Goal: Find contact information: Find contact information

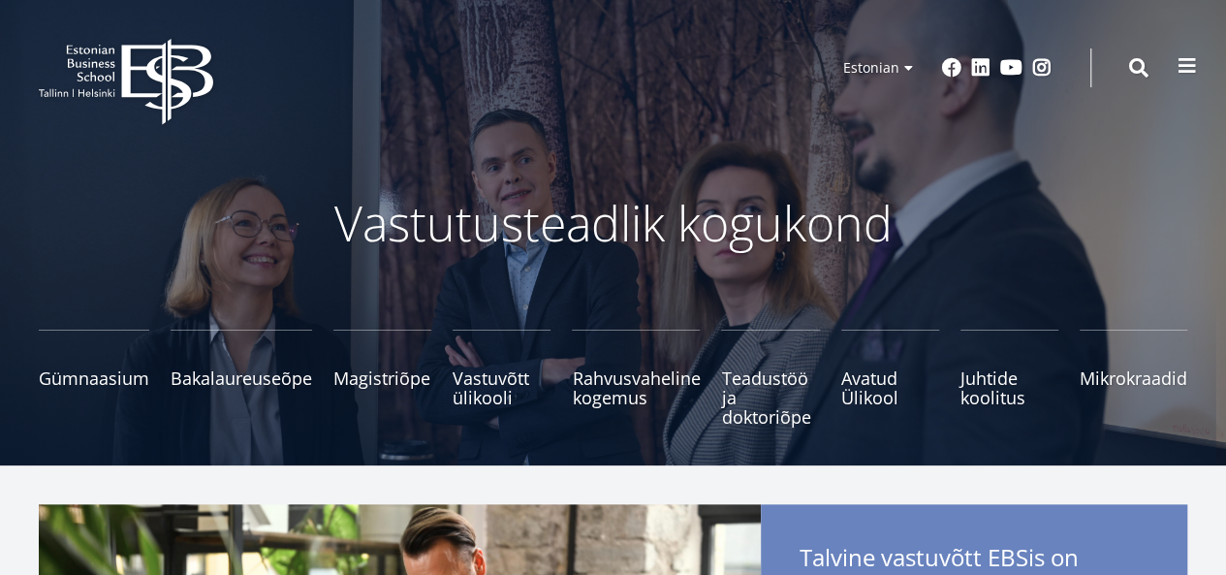
click at [1186, 62] on span at bounding box center [1187, 65] width 19 height 19
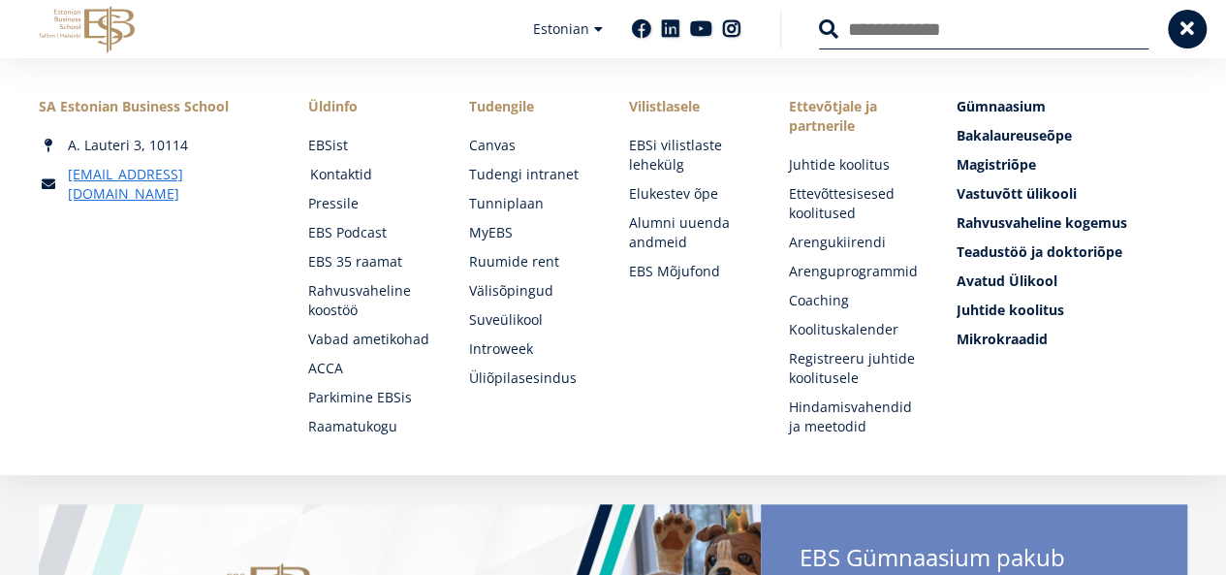
click at [334, 173] on link "Kontaktid" at bounding box center [370, 174] width 121 height 19
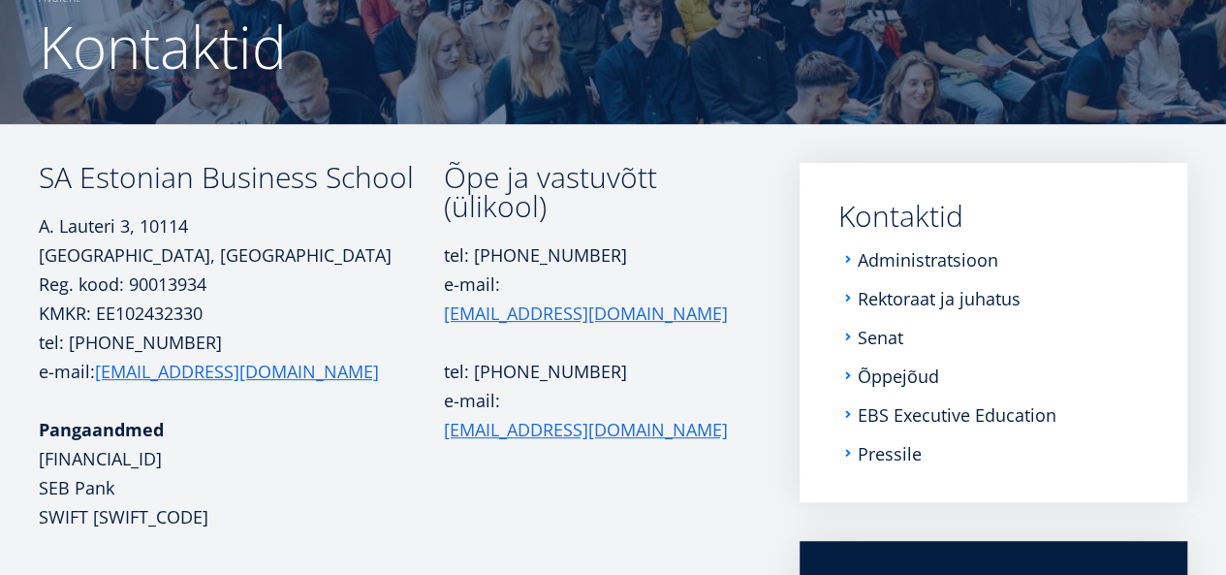
scroll to position [194, 0]
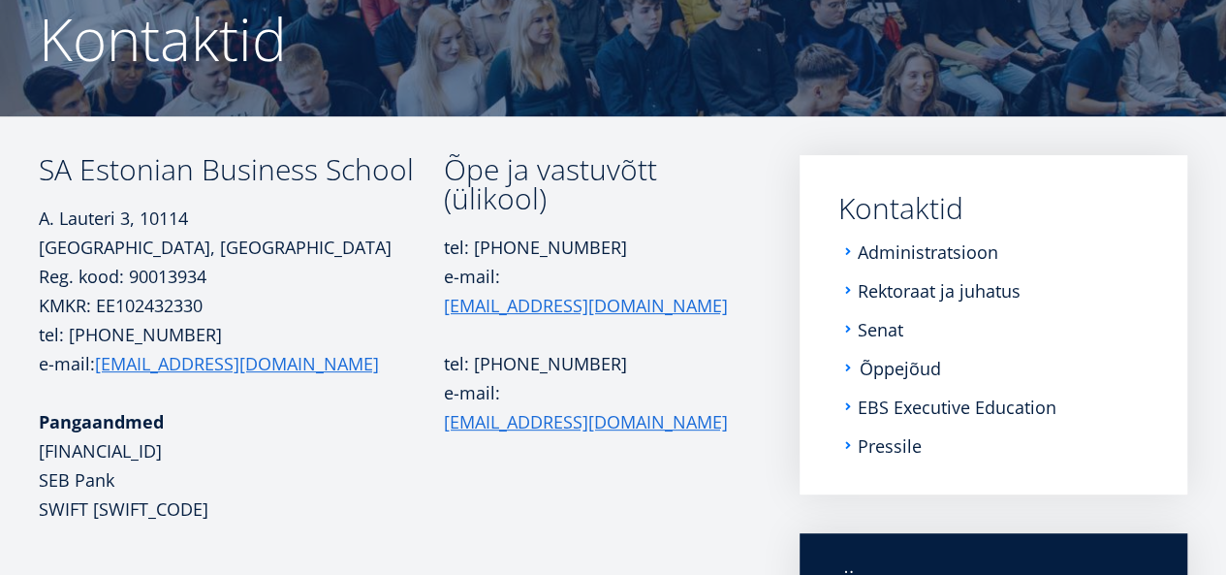
click at [901, 369] on link "Õppejõud" at bounding box center [900, 368] width 81 height 19
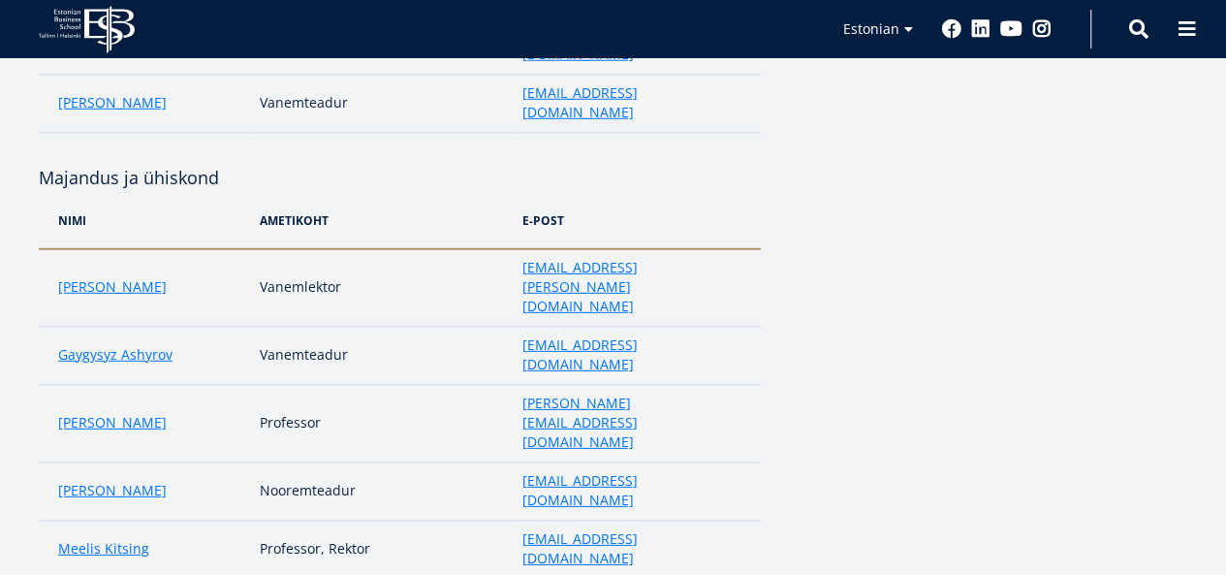
scroll to position [2714, 0]
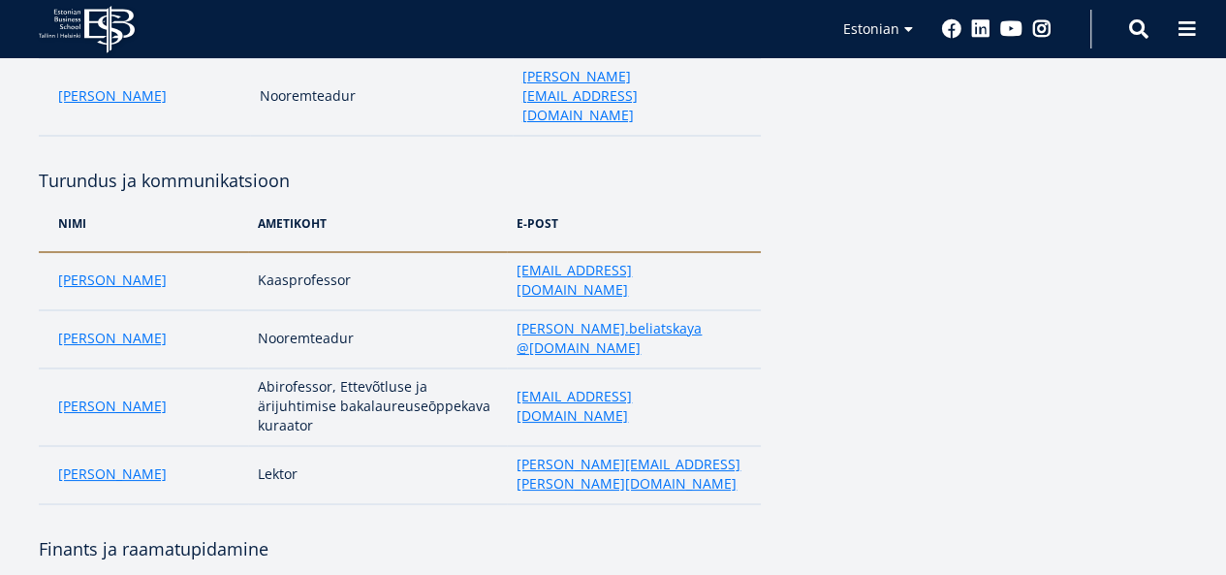
scroll to position [3508, 0]
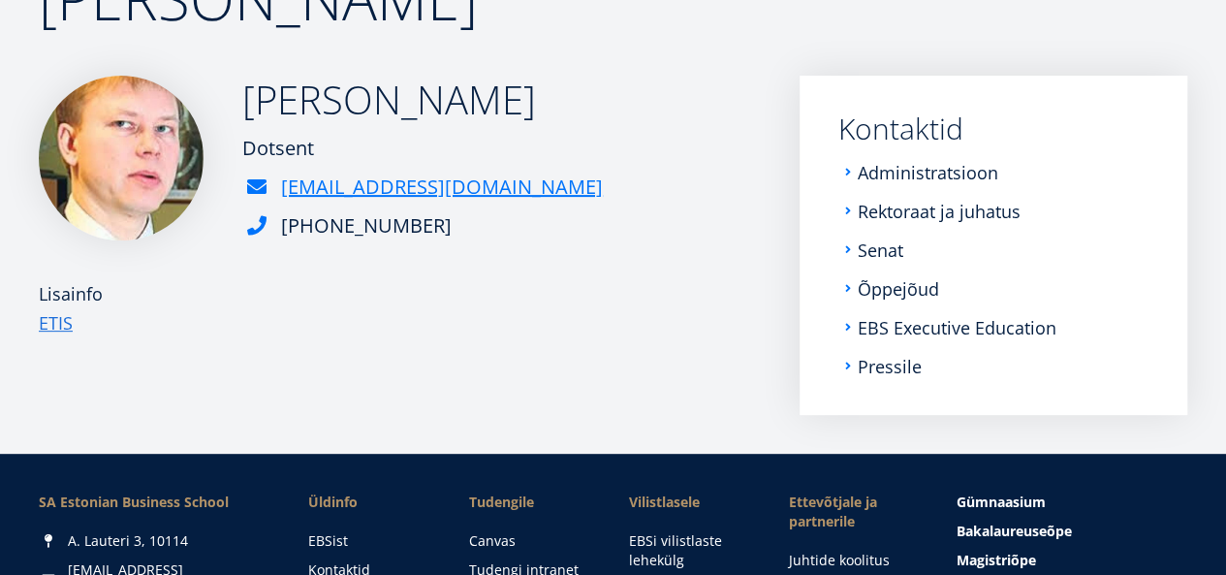
scroll to position [233, 0]
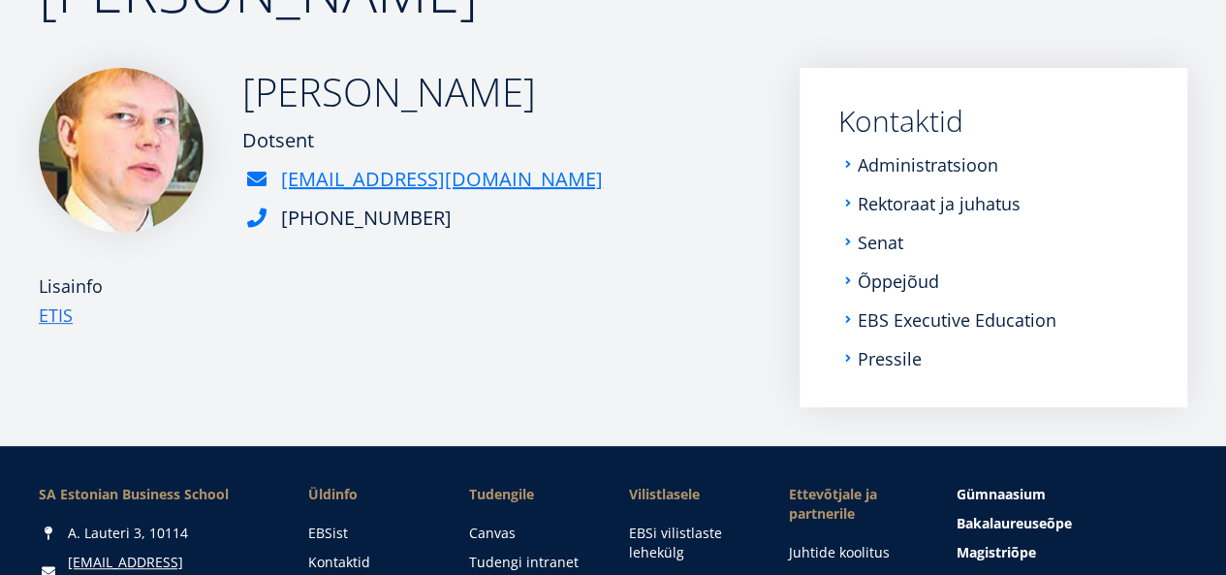
click at [445, 116] on h2 "Indrek Kaldo" at bounding box center [422, 92] width 361 height 48
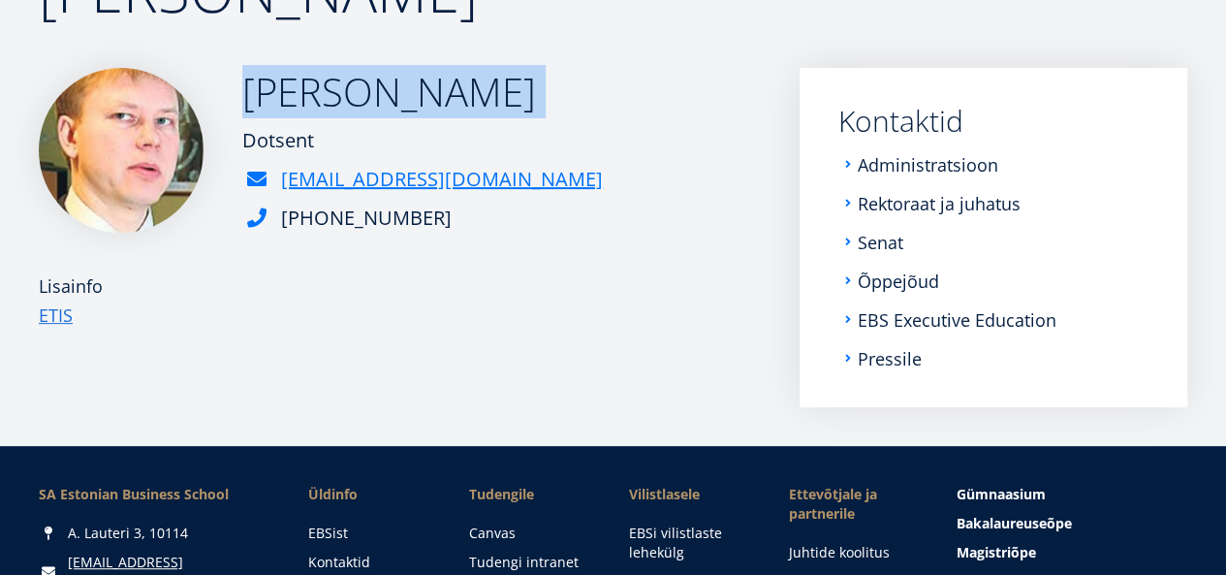
click at [445, 116] on h2 "Indrek Kaldo" at bounding box center [422, 92] width 361 height 48
copy div "Indrek Kaldo"
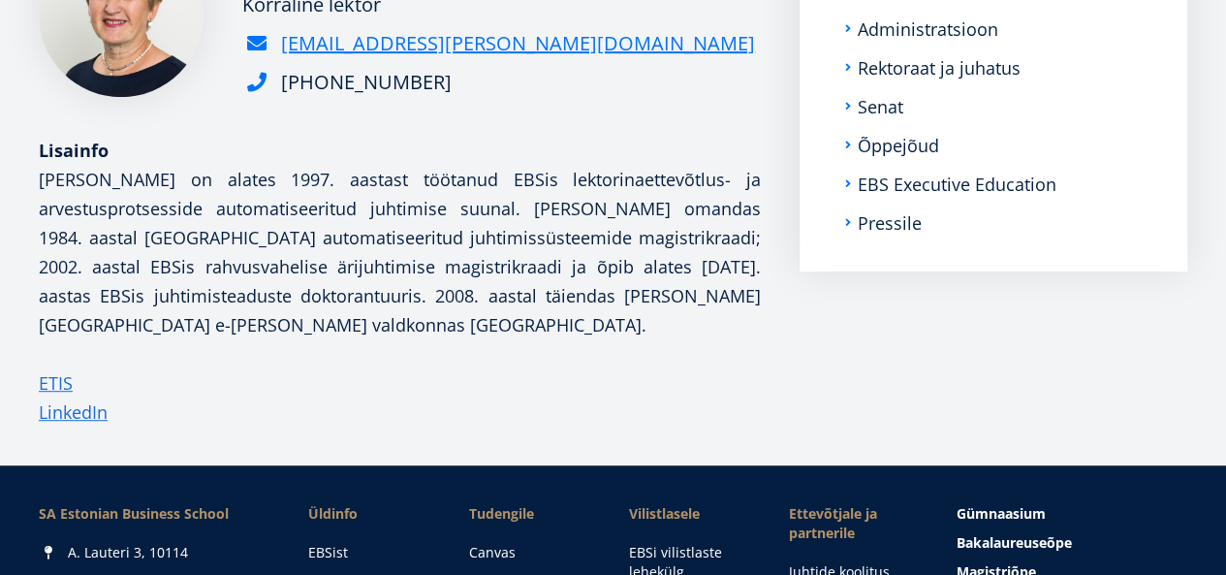
scroll to position [388, 0]
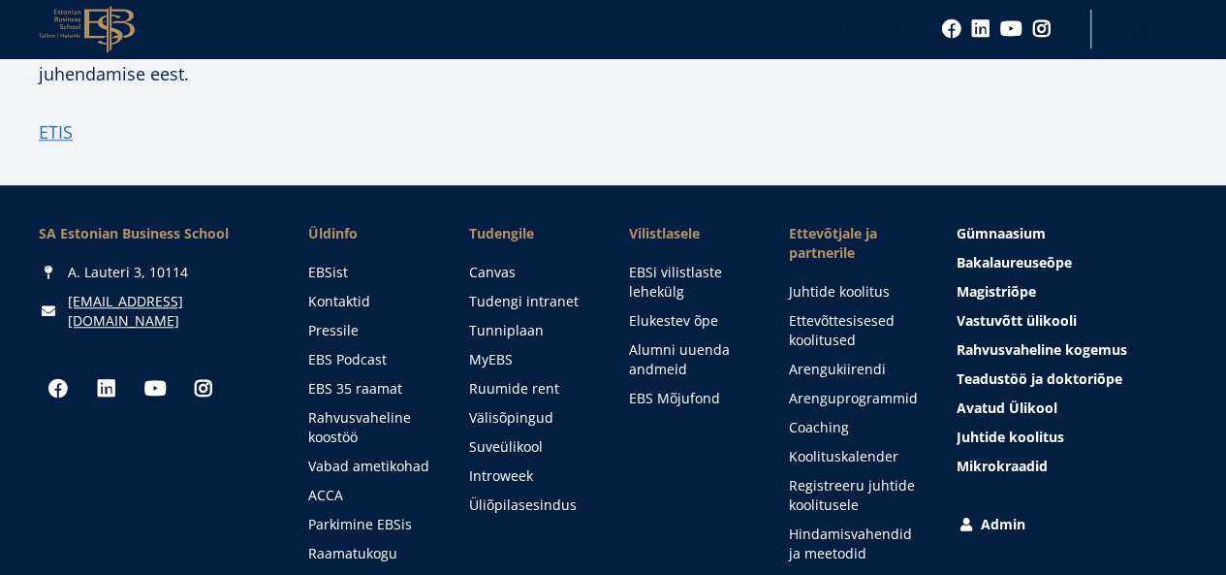
scroll to position [620, 0]
